Goal: Information Seeking & Learning: Understand process/instructions

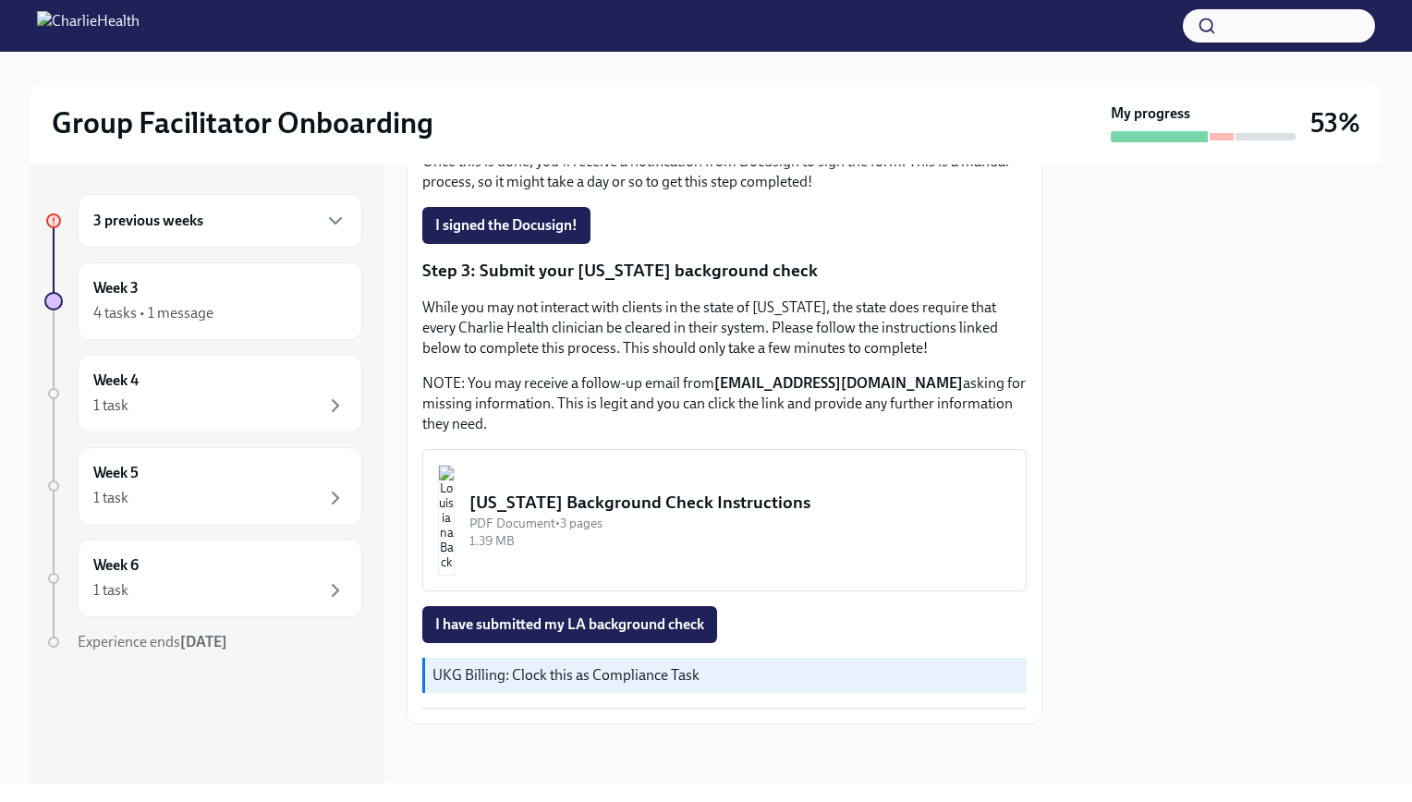
scroll to position [520, 0]
click at [698, 628] on span "I have submitted my LA background check" at bounding box center [569, 625] width 269 height 18
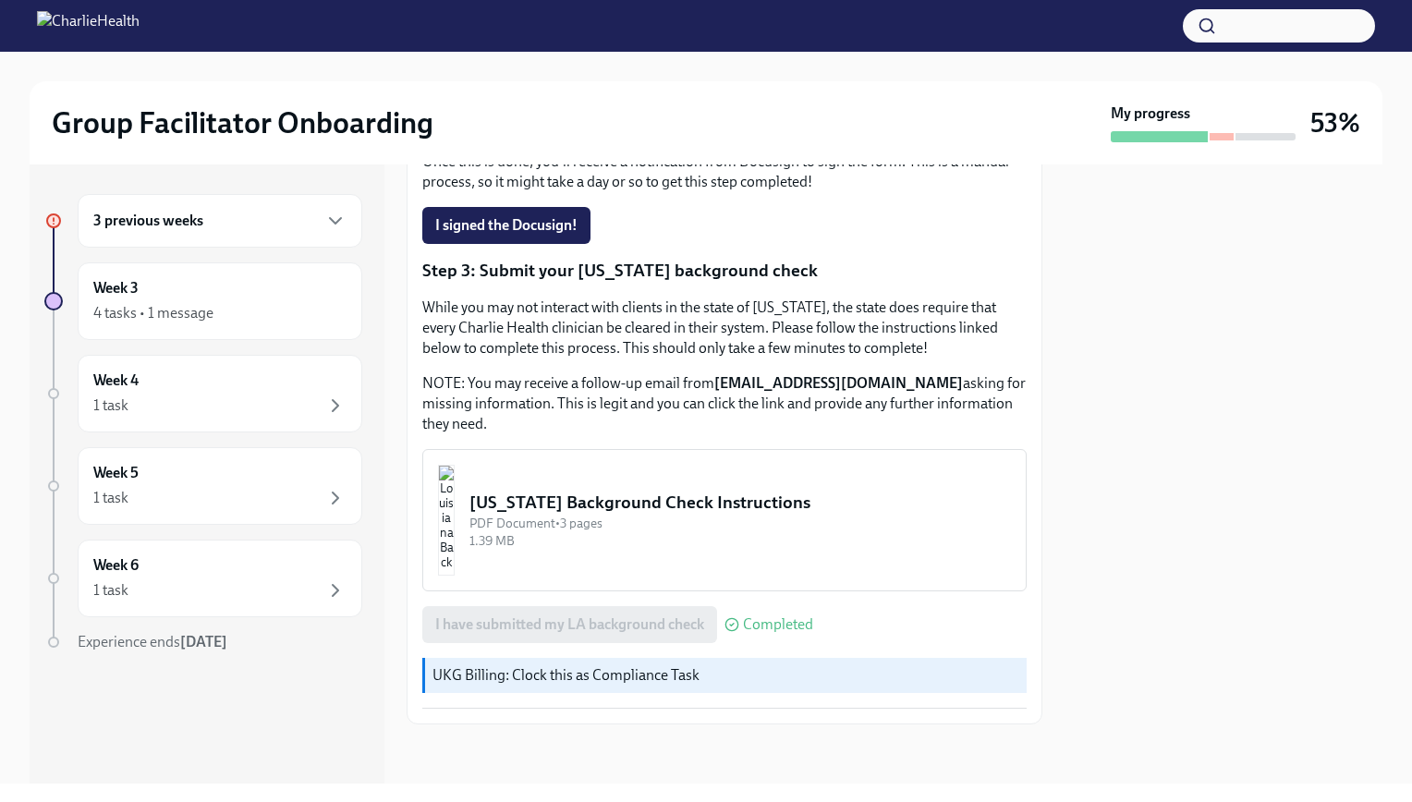
click at [762, 507] on div "Louisiana Background Check Instructions" at bounding box center [741, 503] width 542 height 24
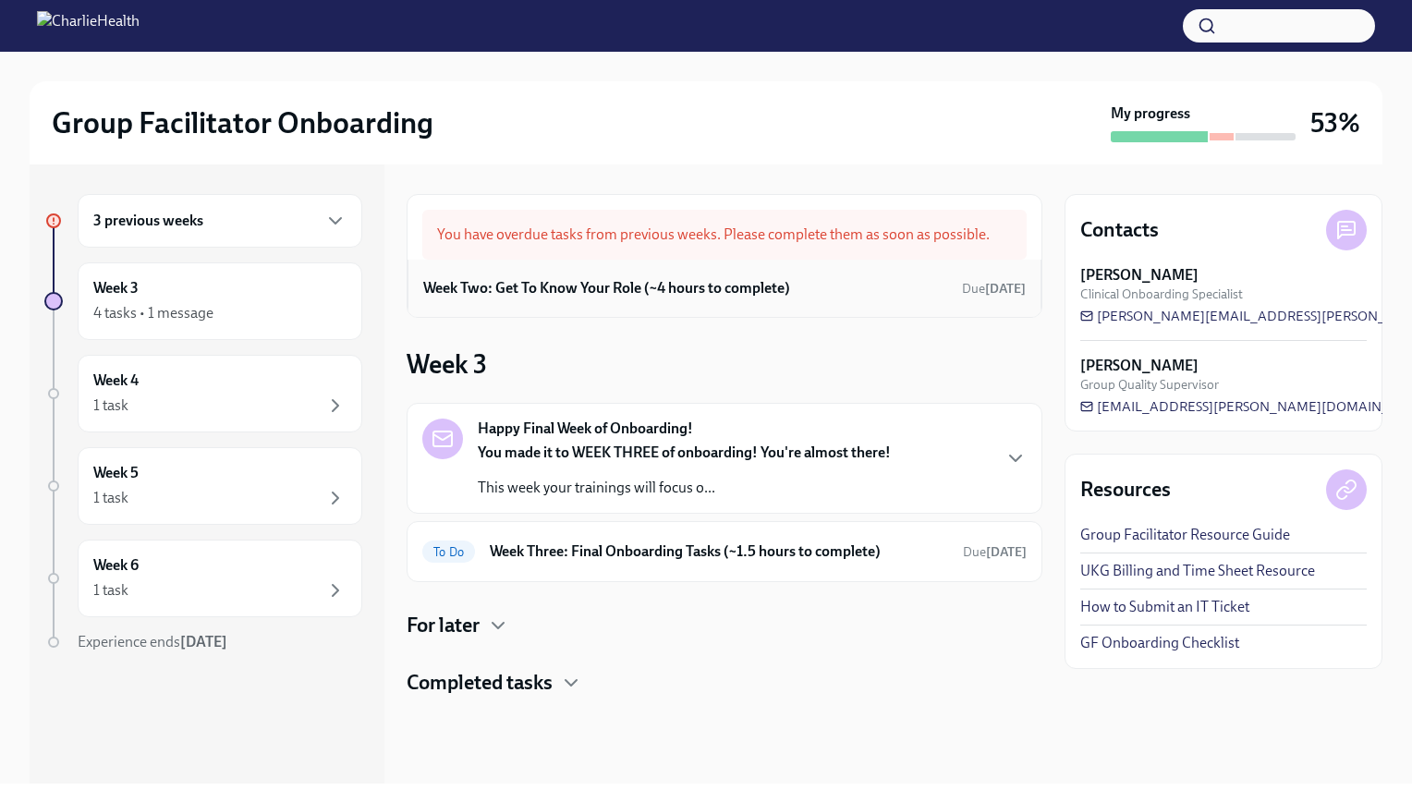
click at [813, 275] on div "Week Two: Get To Know Your Role (~4 hours to complete) Due [DATE]" at bounding box center [724, 289] width 603 height 28
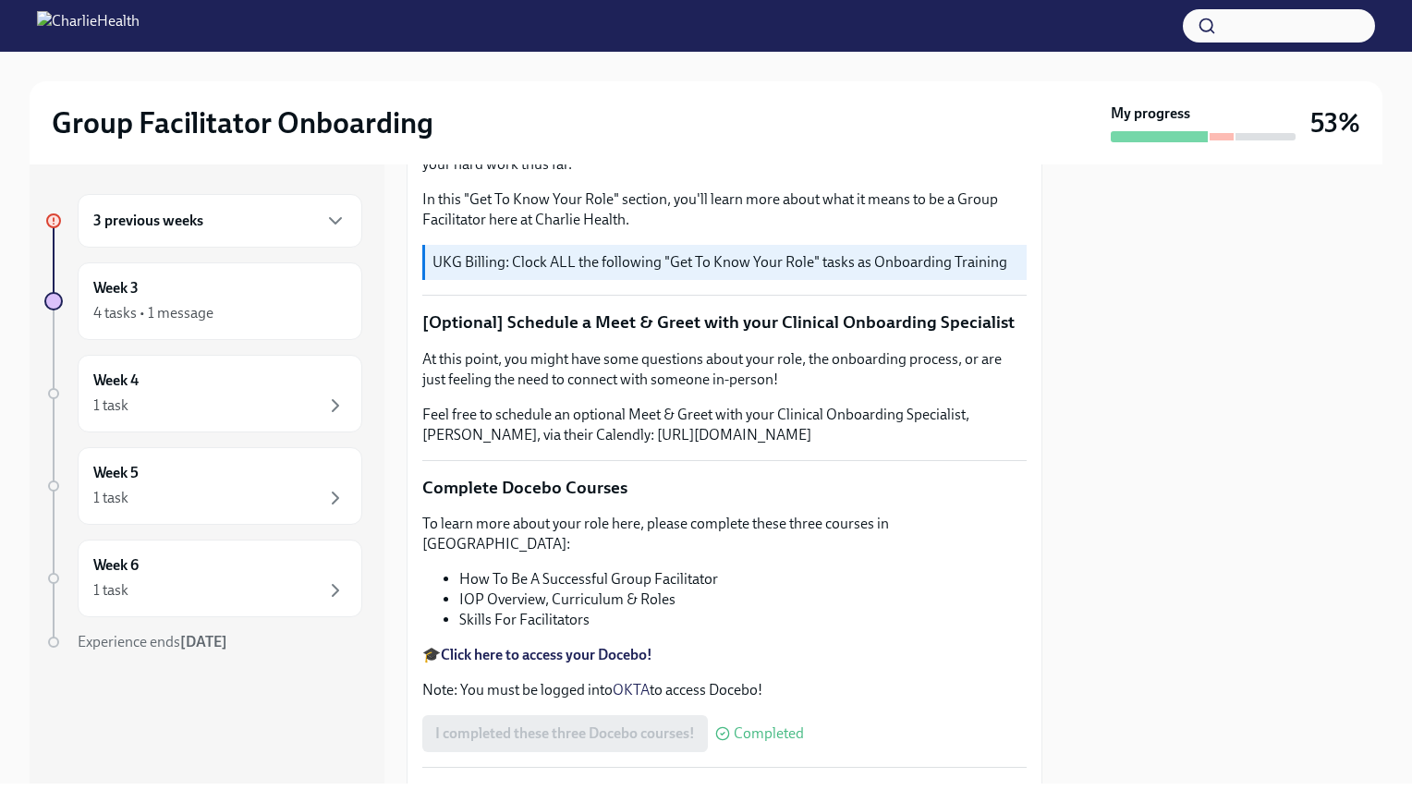
scroll to position [370, 0]
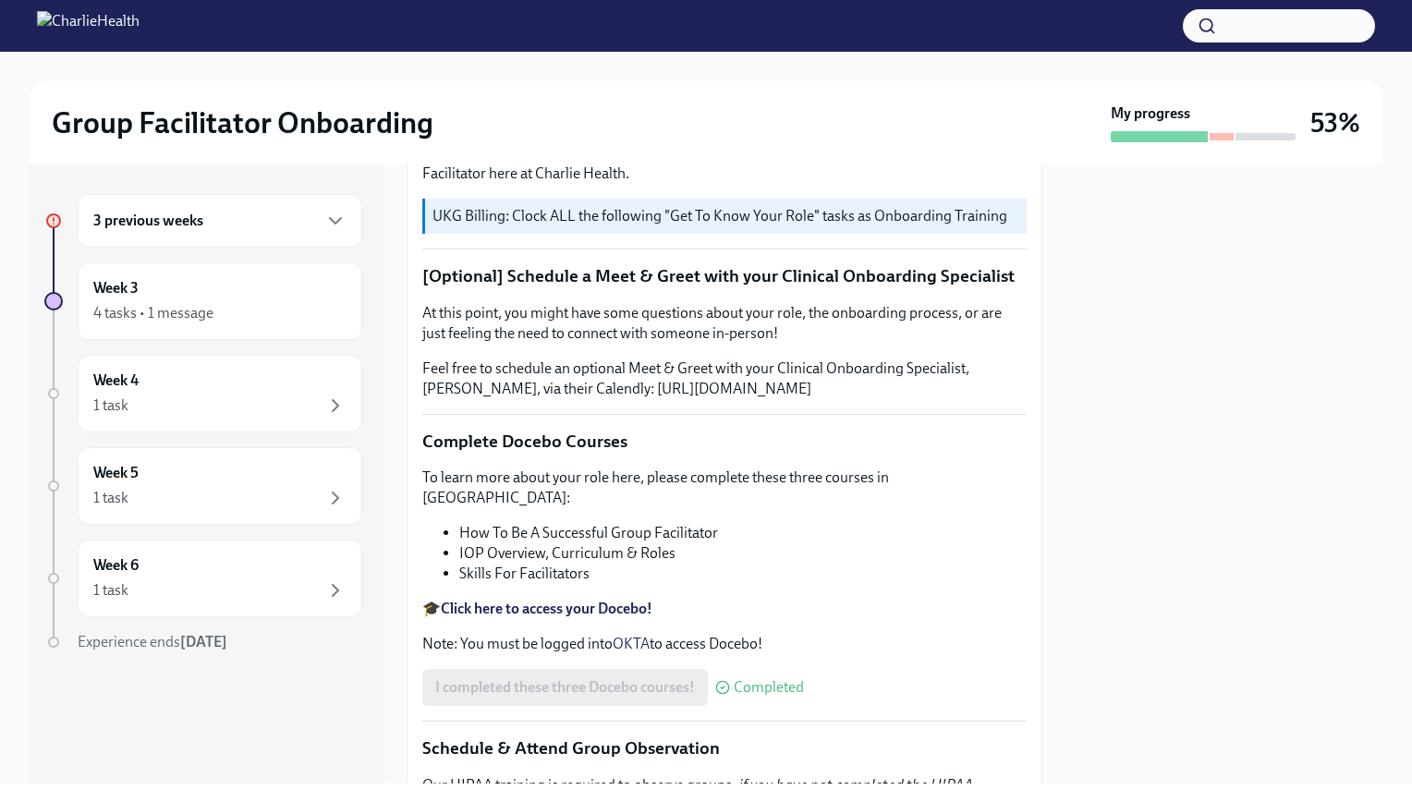
click at [312, 232] on div "3 previous weeks" at bounding box center [220, 221] width 285 height 54
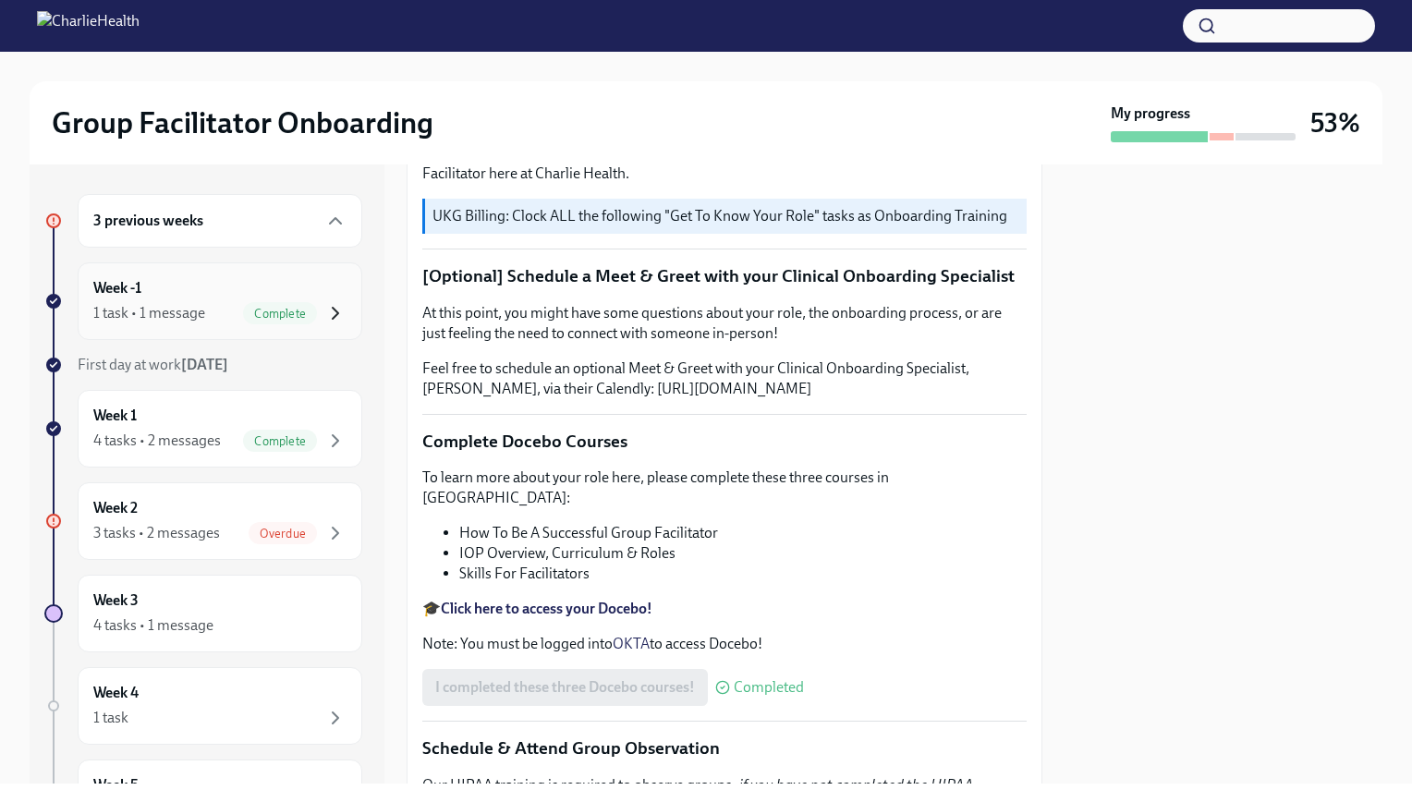
click at [324, 311] on icon "button" at bounding box center [335, 313] width 22 height 22
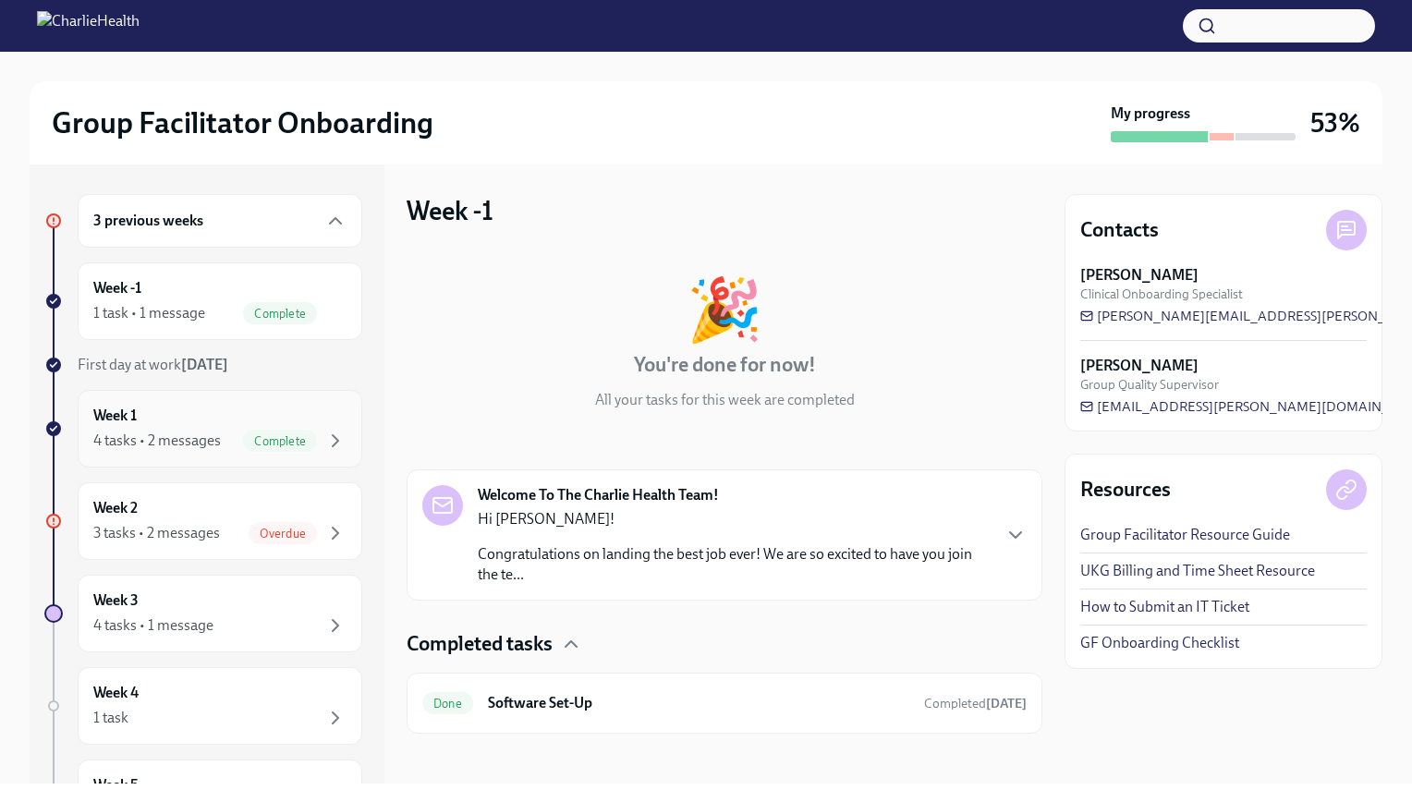
click at [322, 422] on div "Week 1 4 tasks • 2 messages Complete" at bounding box center [219, 429] width 253 height 46
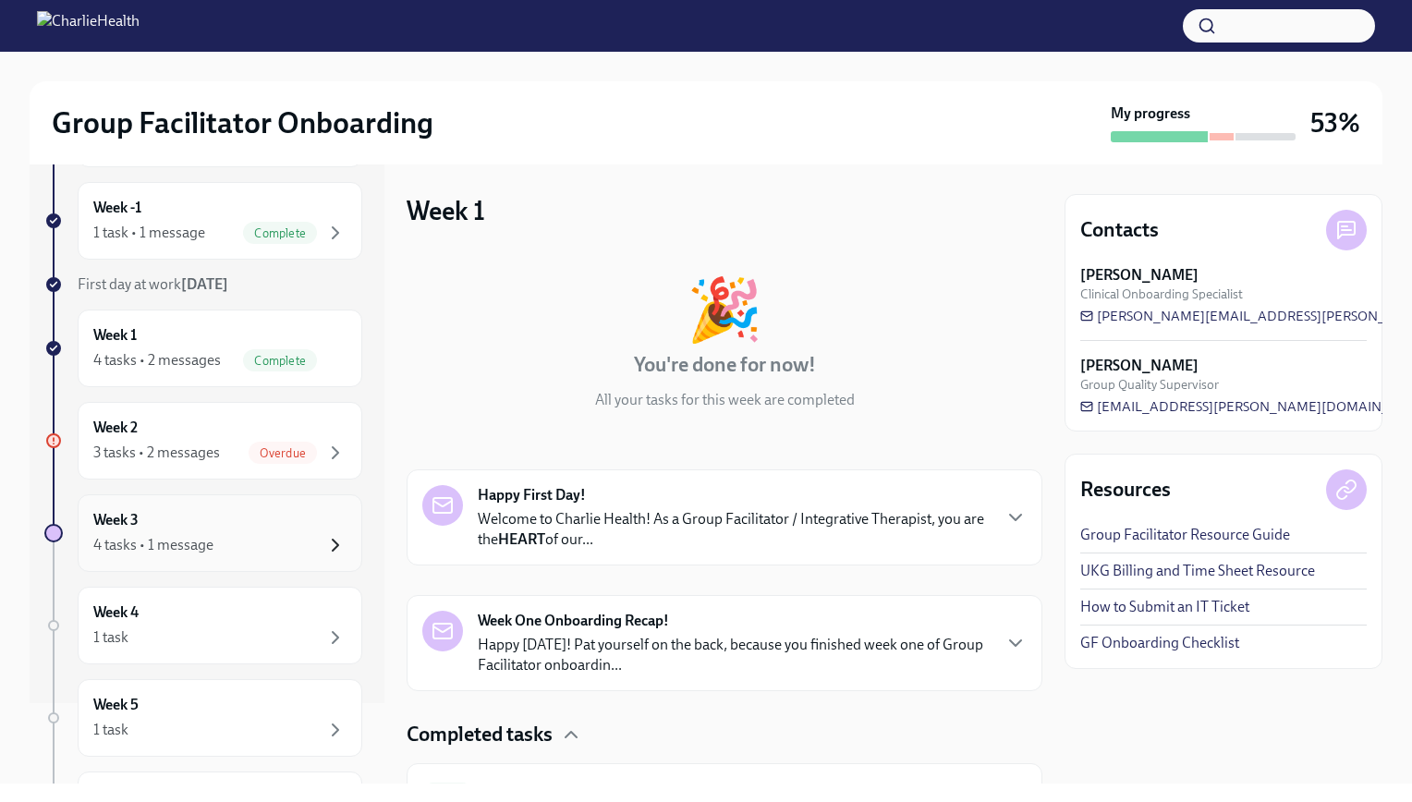
scroll to position [185, 0]
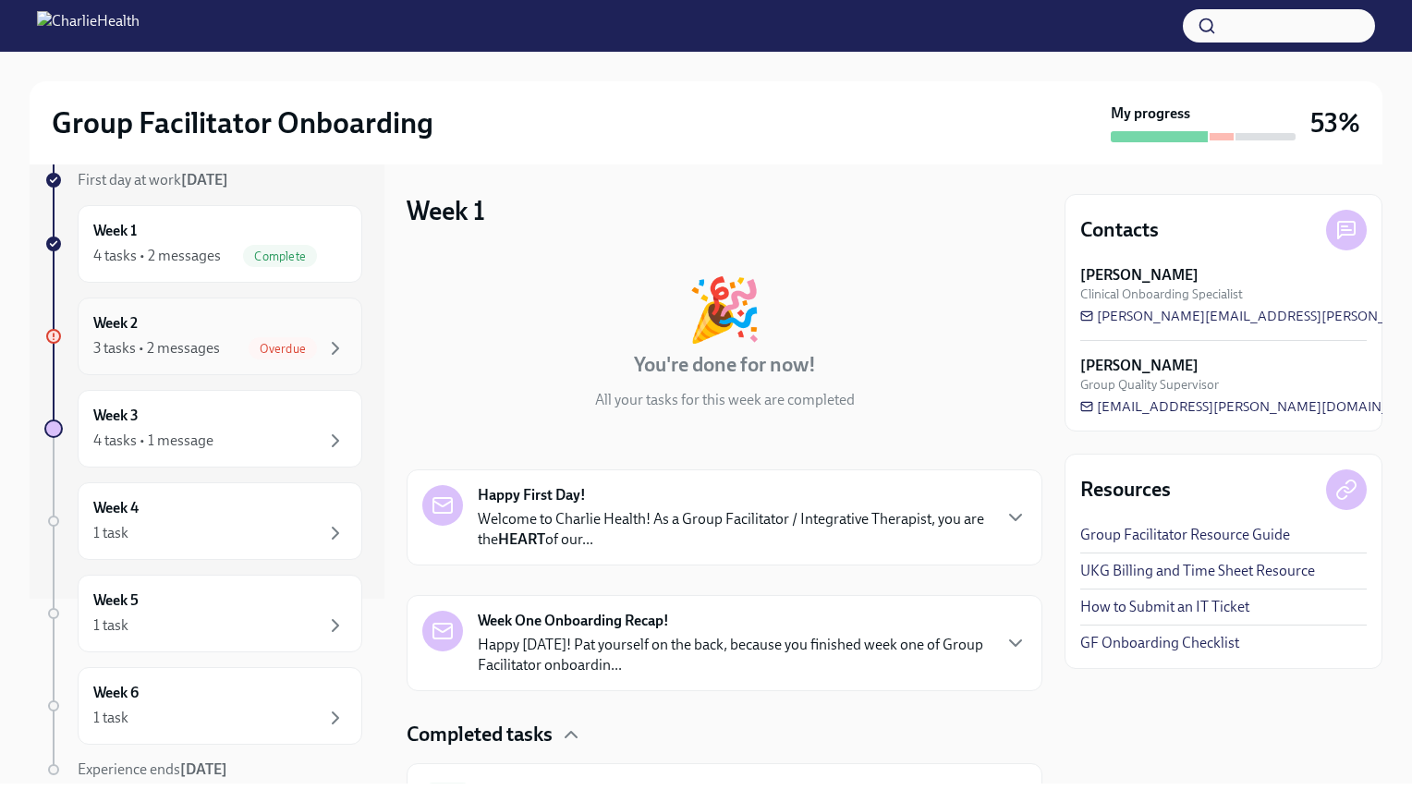
click at [299, 346] on span "Overdue" at bounding box center [283, 349] width 68 height 14
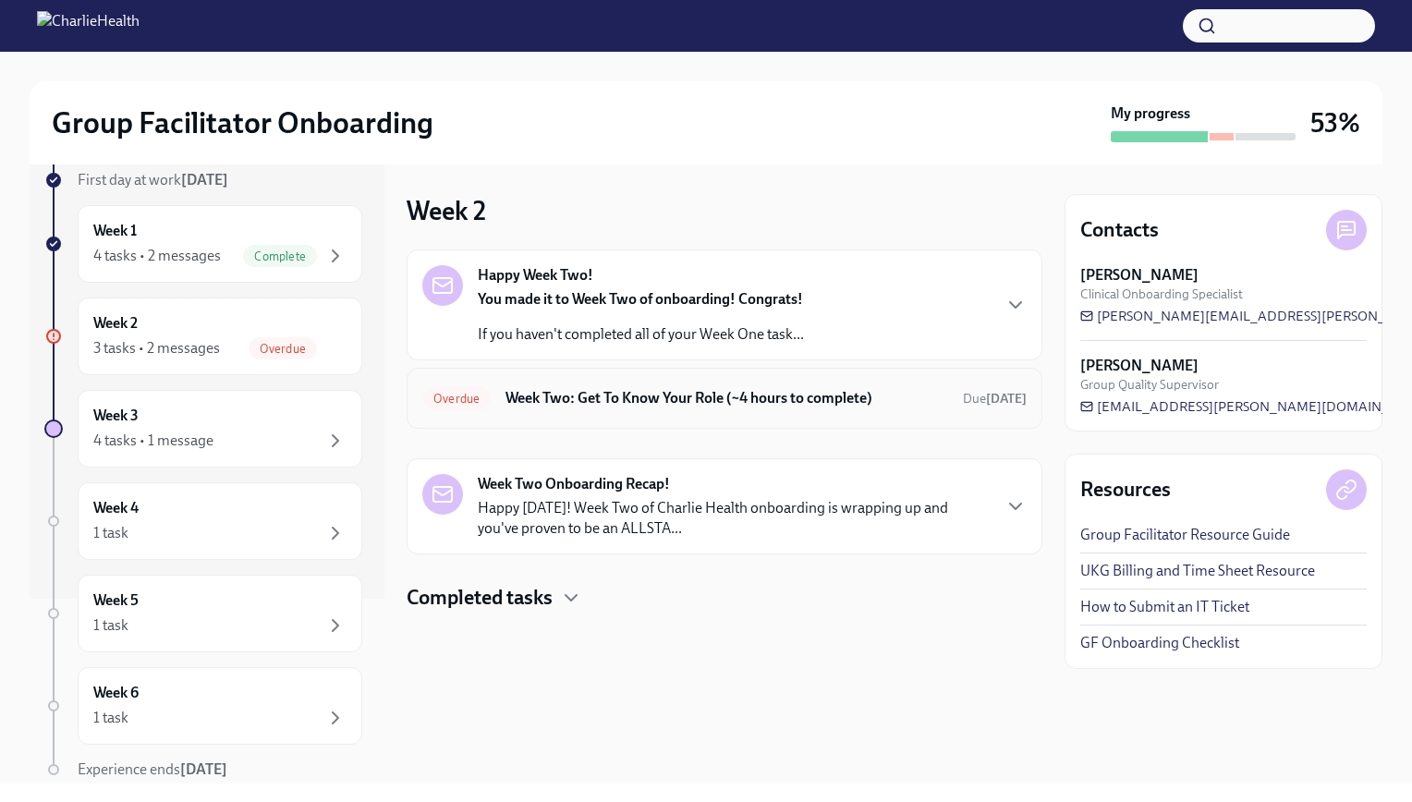
click at [533, 407] on h6 "Week Two: Get To Know Your Role (~4 hours to complete)" at bounding box center [727, 398] width 443 height 20
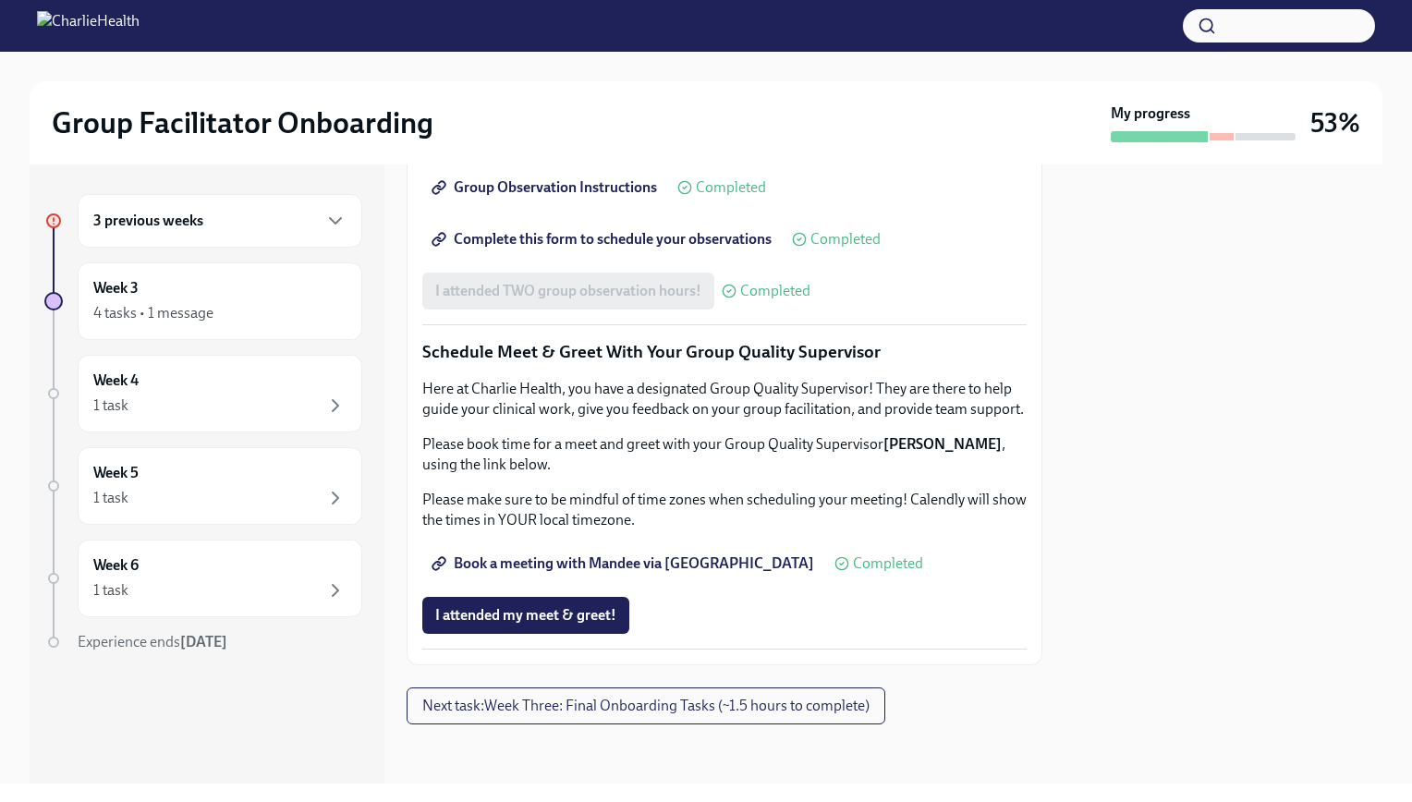
scroll to position [1623, 0]
click at [709, 573] on span "Book a meeting with Mandee via [GEOGRAPHIC_DATA]" at bounding box center [624, 564] width 379 height 18
click at [204, 223] on div "3 previous weeks" at bounding box center [219, 221] width 253 height 22
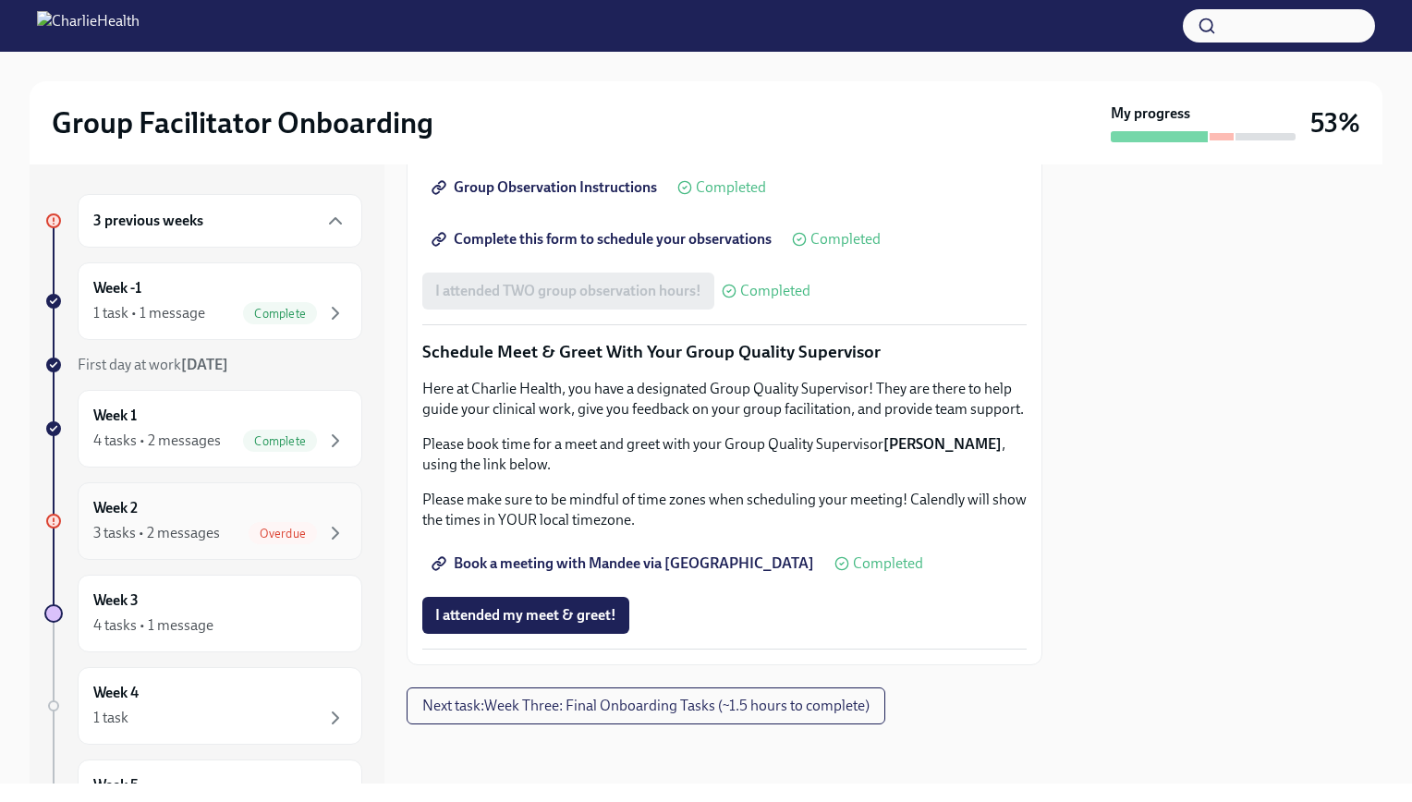
click at [244, 503] on div "Week 2 3 tasks • 2 messages Overdue" at bounding box center [219, 521] width 253 height 46
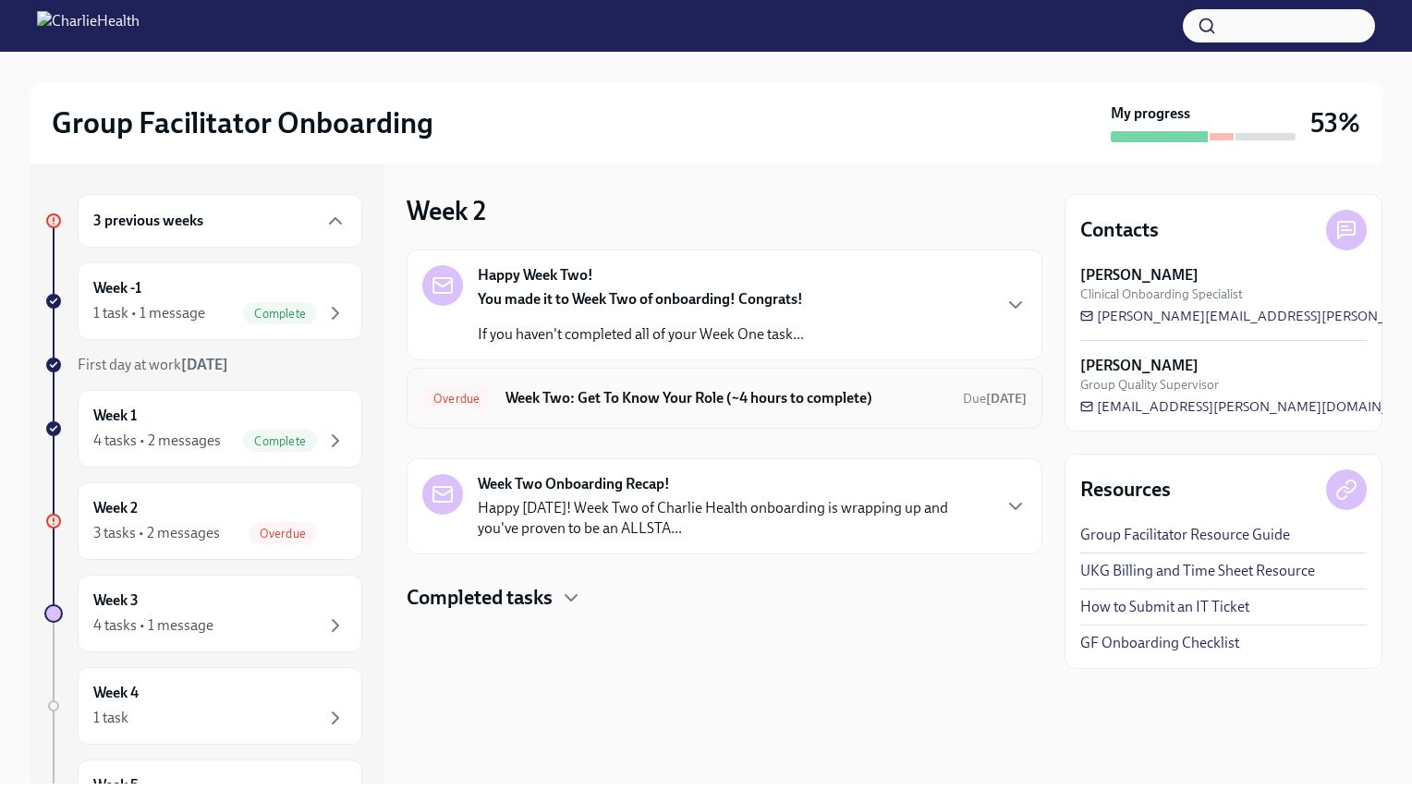
click at [532, 405] on h6 "Week Two: Get To Know Your Role (~4 hours to complete)" at bounding box center [727, 398] width 443 height 20
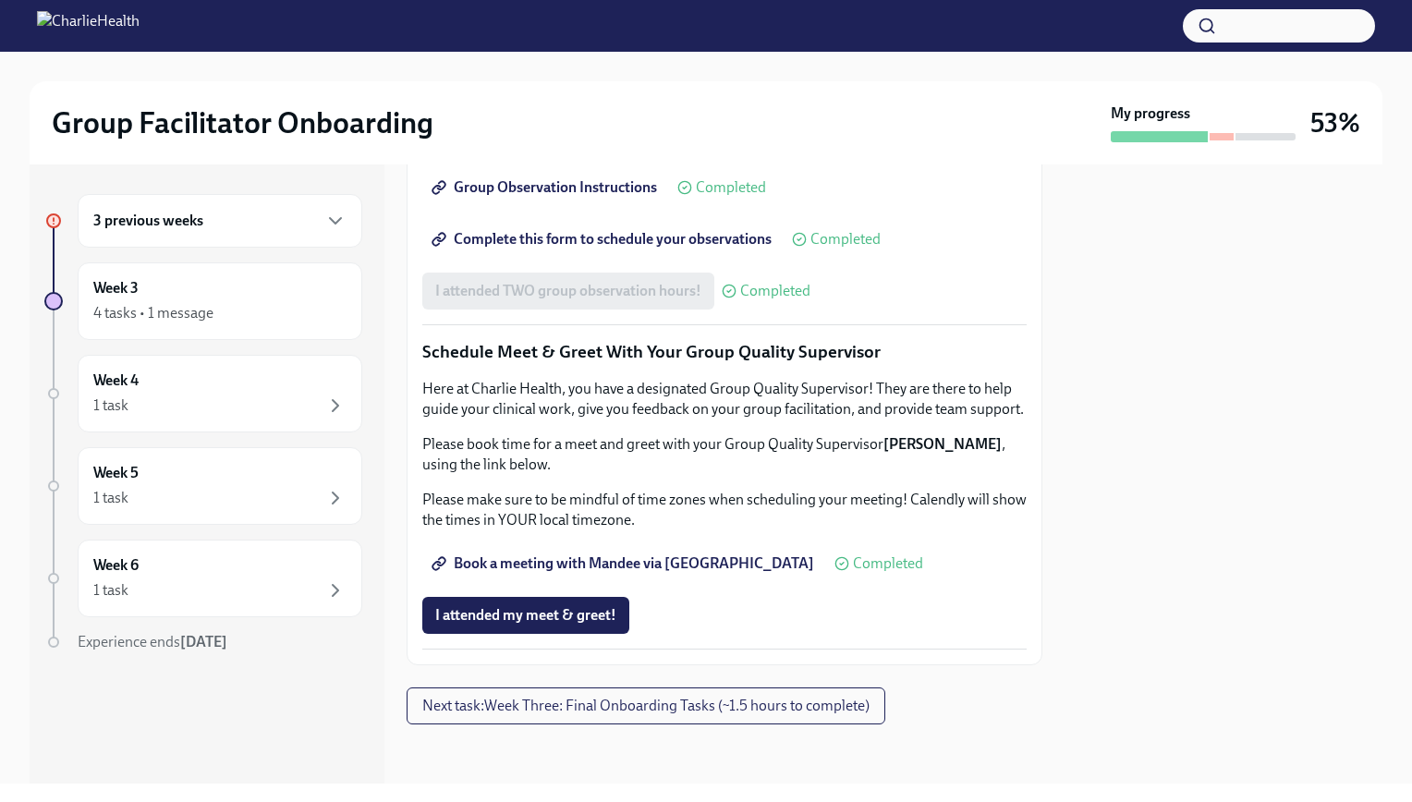
scroll to position [1716, 0]
click at [635, 706] on span "Next task : Week Three: Final Onboarding Tasks (~1.5 hours to complete)" at bounding box center [645, 706] width 447 height 18
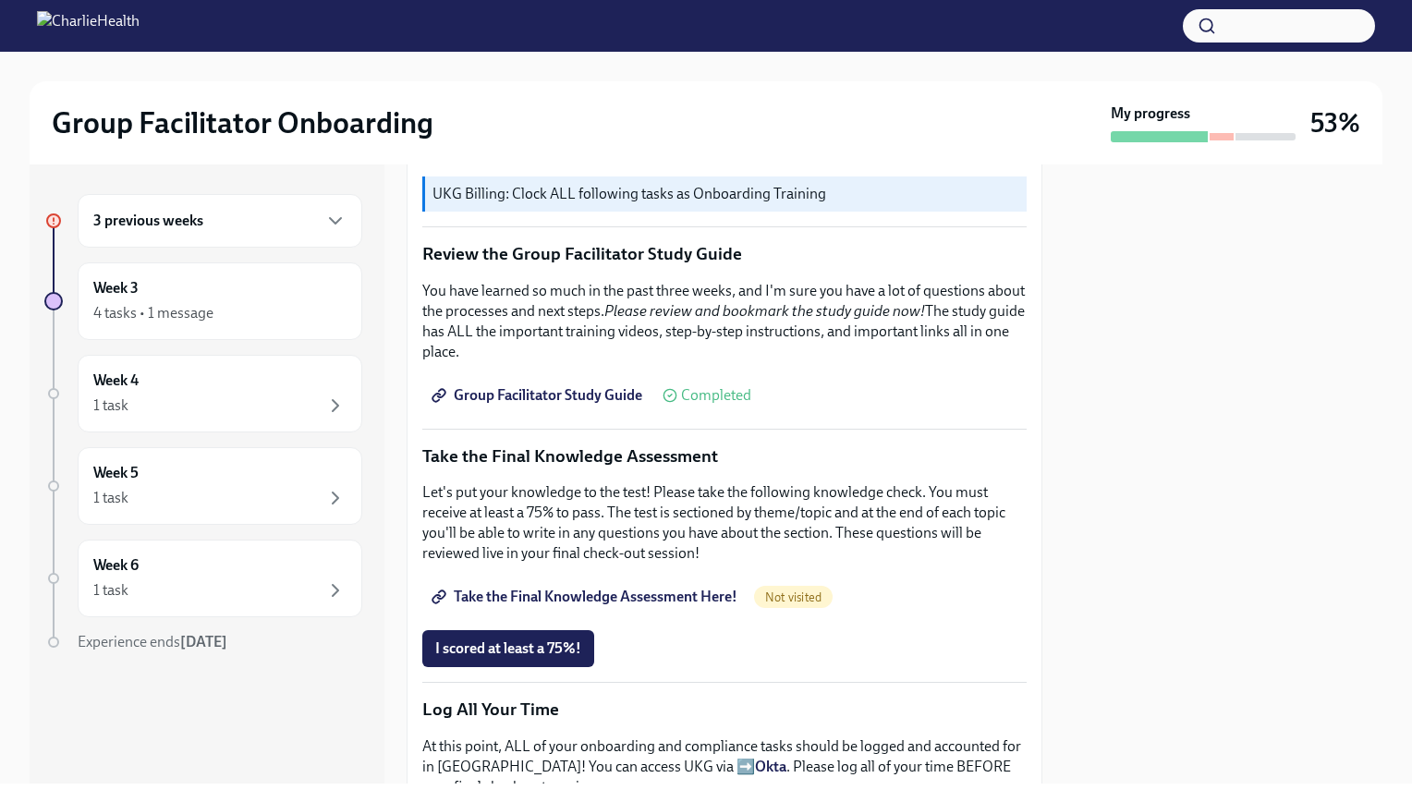
scroll to position [924, 0]
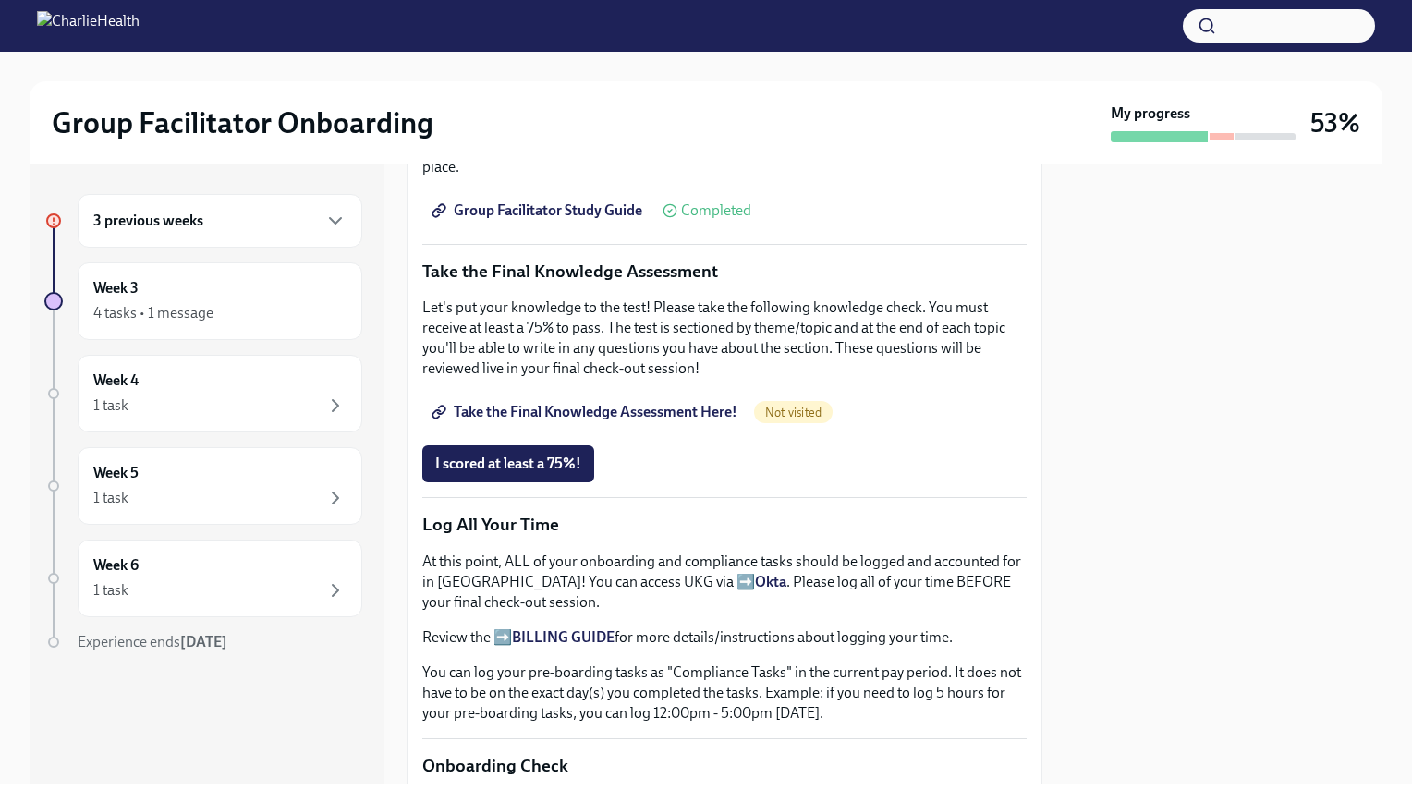
click at [688, 407] on span "Take the Final Knowledge Assessment Here!" at bounding box center [586, 412] width 302 height 18
click at [602, 205] on span "Group Facilitator Study Guide" at bounding box center [538, 211] width 207 height 18
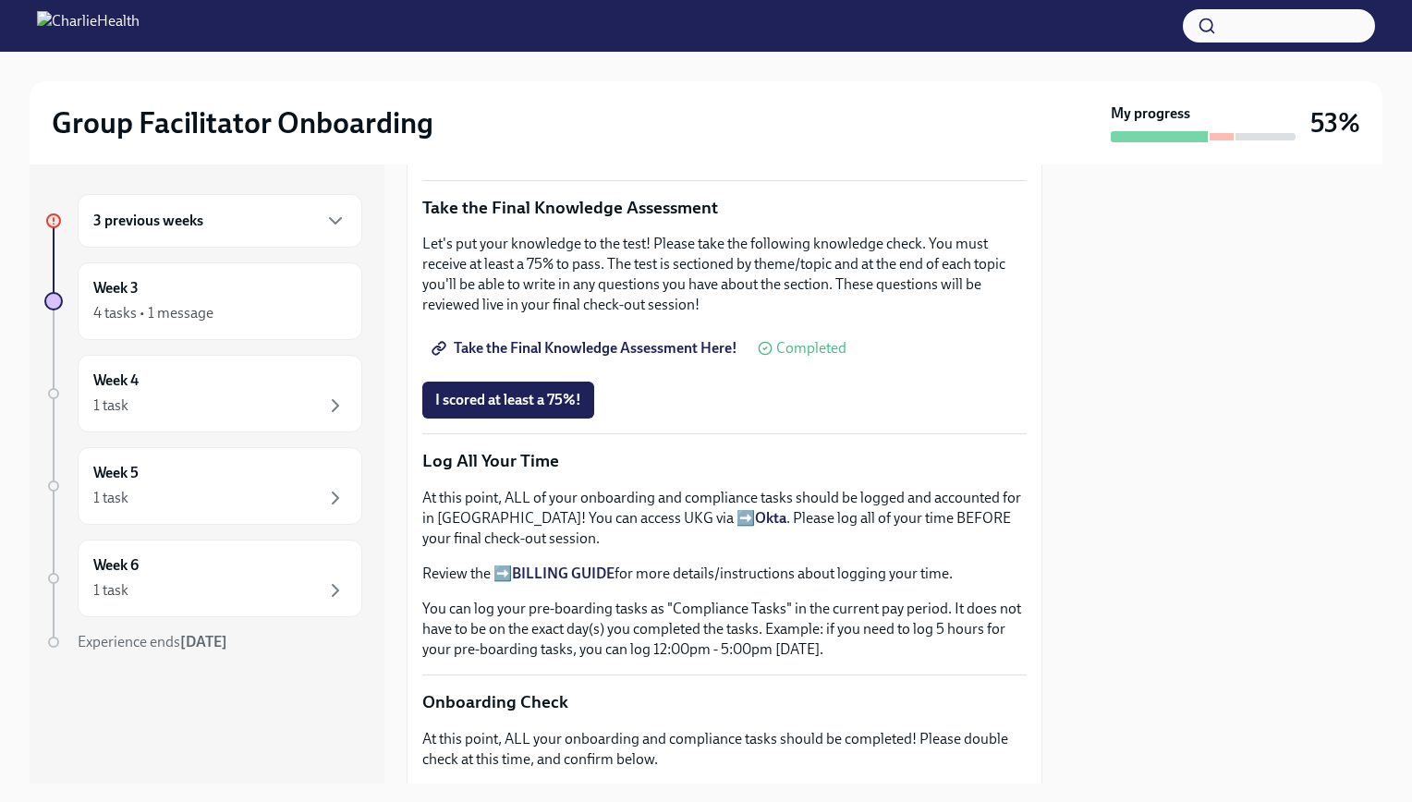
scroll to position [1109, 0]
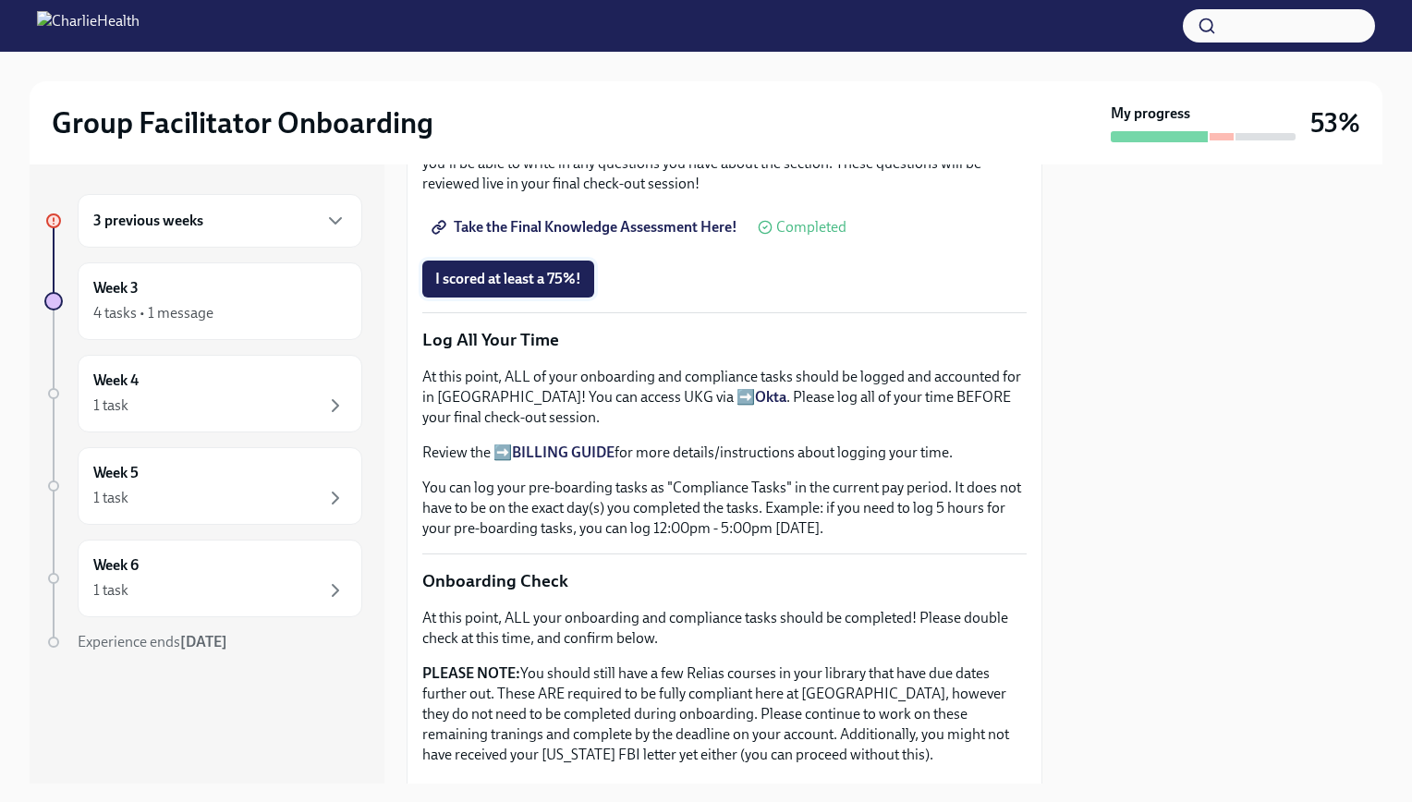
click at [558, 261] on button "I scored at least a 75%!" at bounding box center [508, 279] width 172 height 37
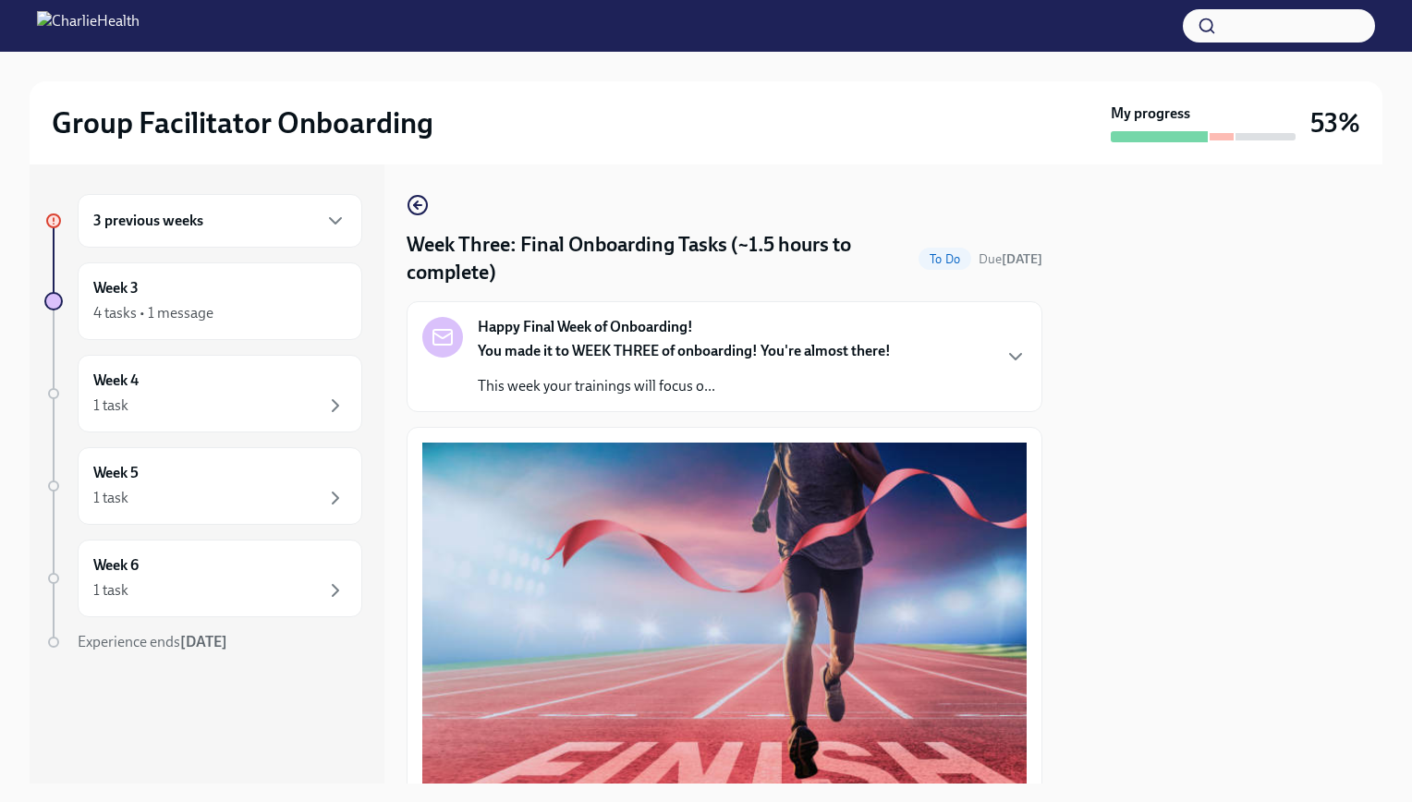
scroll to position [92, 0]
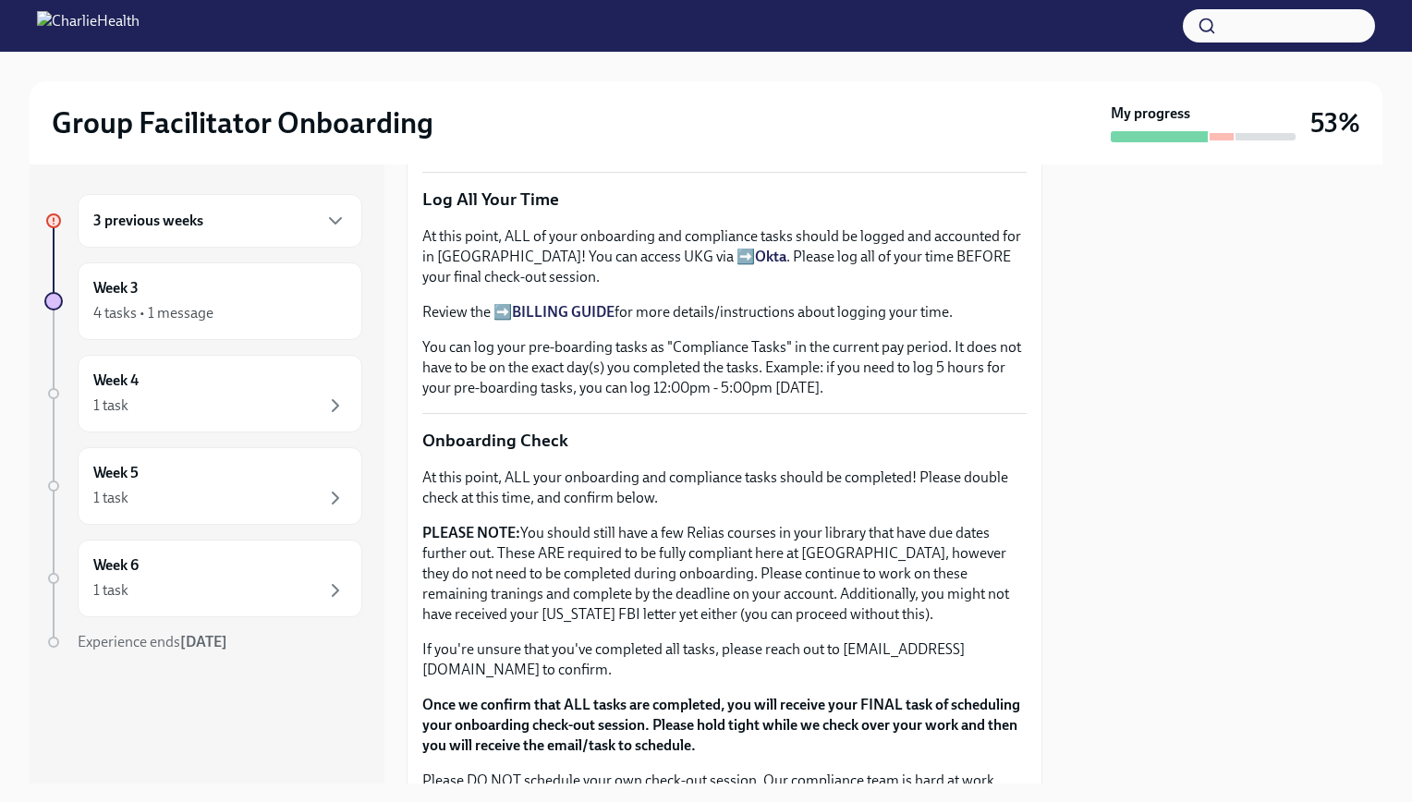
scroll to position [1294, 0]
